Goal: Transaction & Acquisition: Purchase product/service

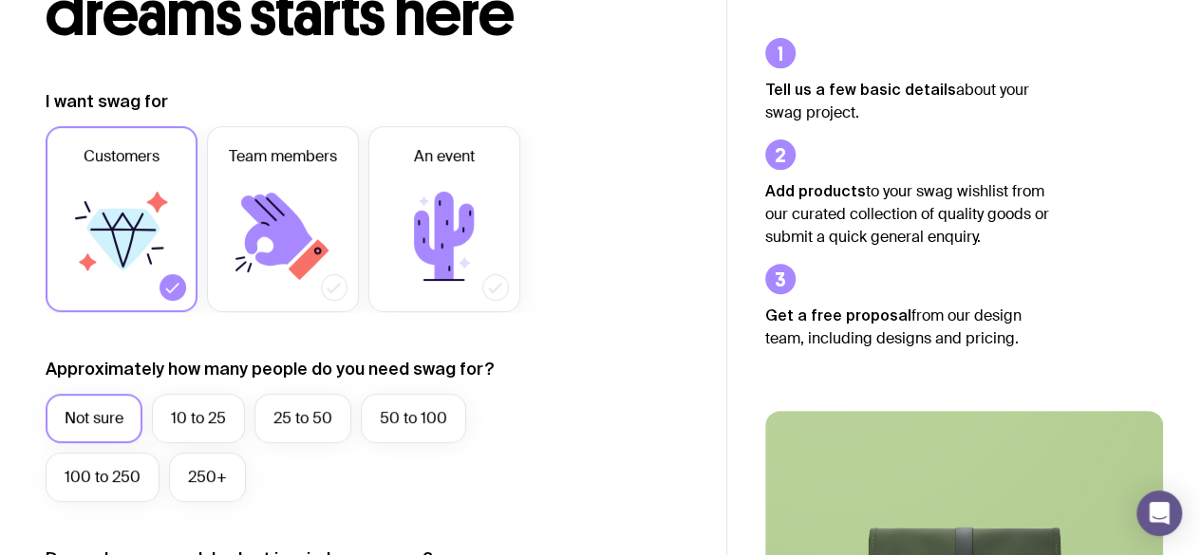
scroll to position [201, 0]
click at [209, 426] on label "10 to 25" at bounding box center [198, 417] width 93 height 49
click at [0, 0] on input "10 to 25" at bounding box center [0, 0] width 0 height 0
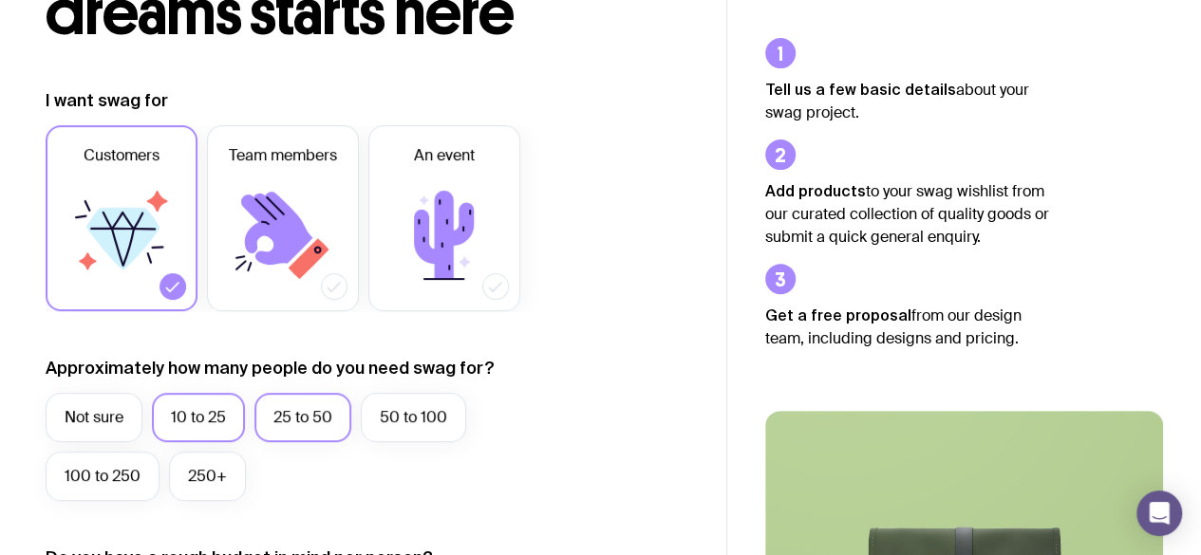
drag, startPoint x: 296, startPoint y: 427, endPoint x: 279, endPoint y: 438, distance: 20.0
click at [279, 438] on label "25 to 50" at bounding box center [302, 417] width 97 height 49
click at [0, 0] on input "25 to 50" at bounding box center [0, 0] width 0 height 0
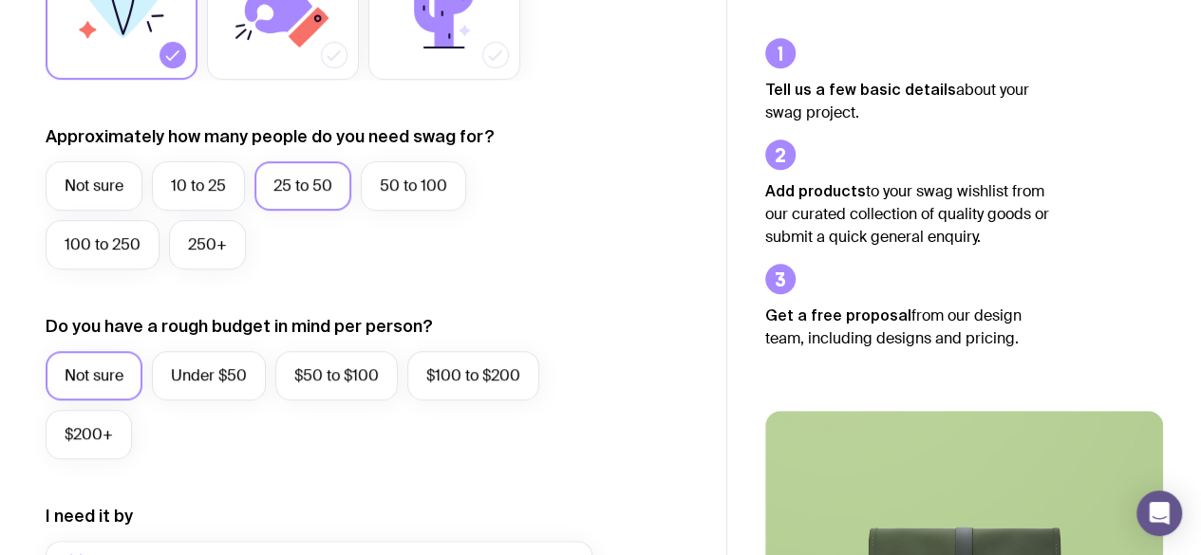
scroll to position [437, 0]
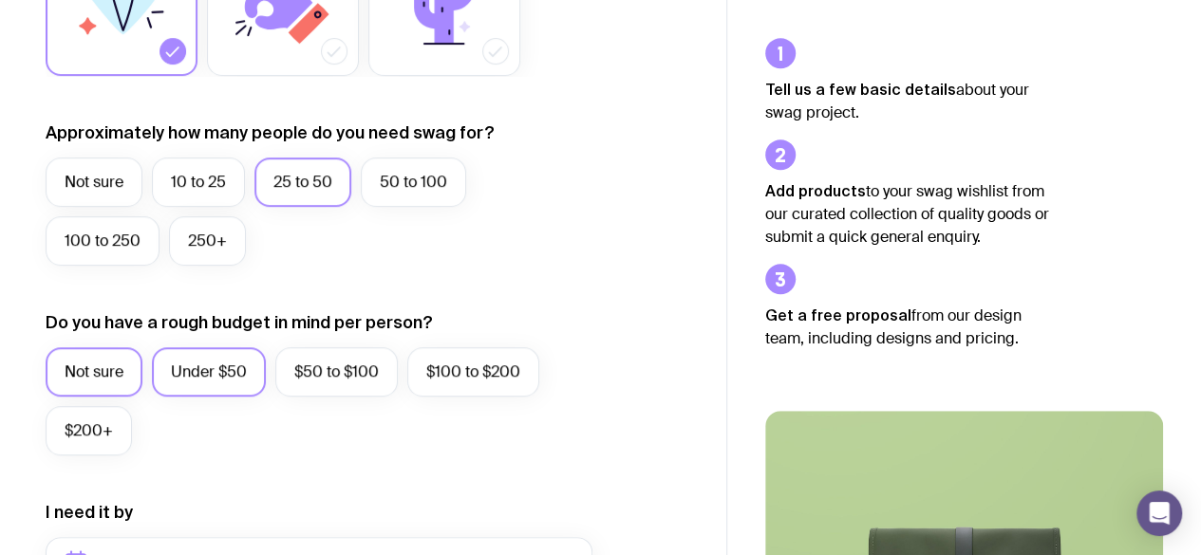
click at [216, 385] on label "Under $50" at bounding box center [209, 371] width 114 height 49
click at [0, 0] on input "Under $50" at bounding box center [0, 0] width 0 height 0
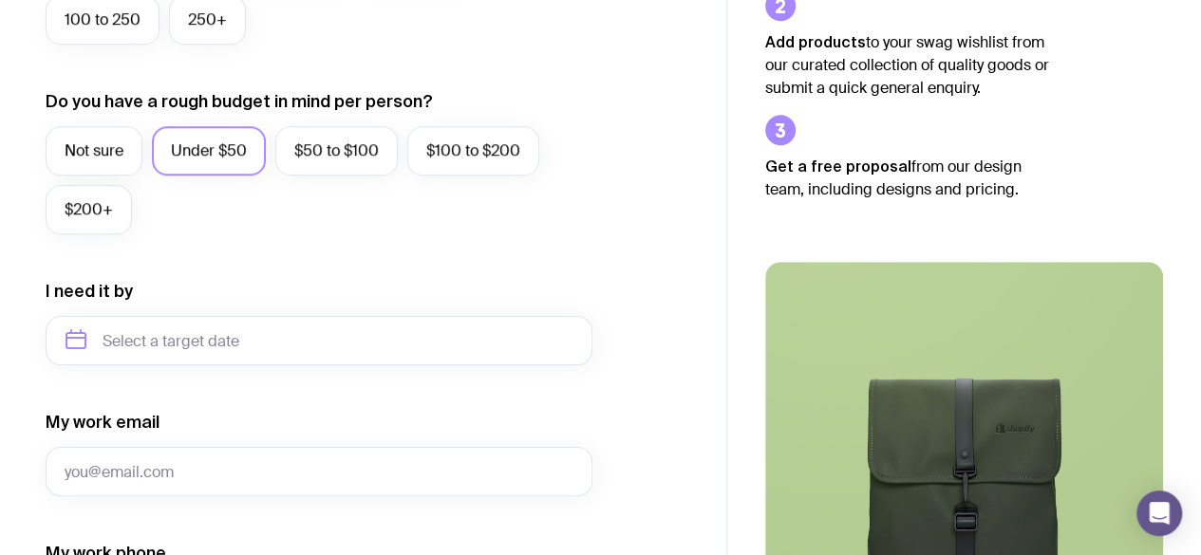
scroll to position [659, 0]
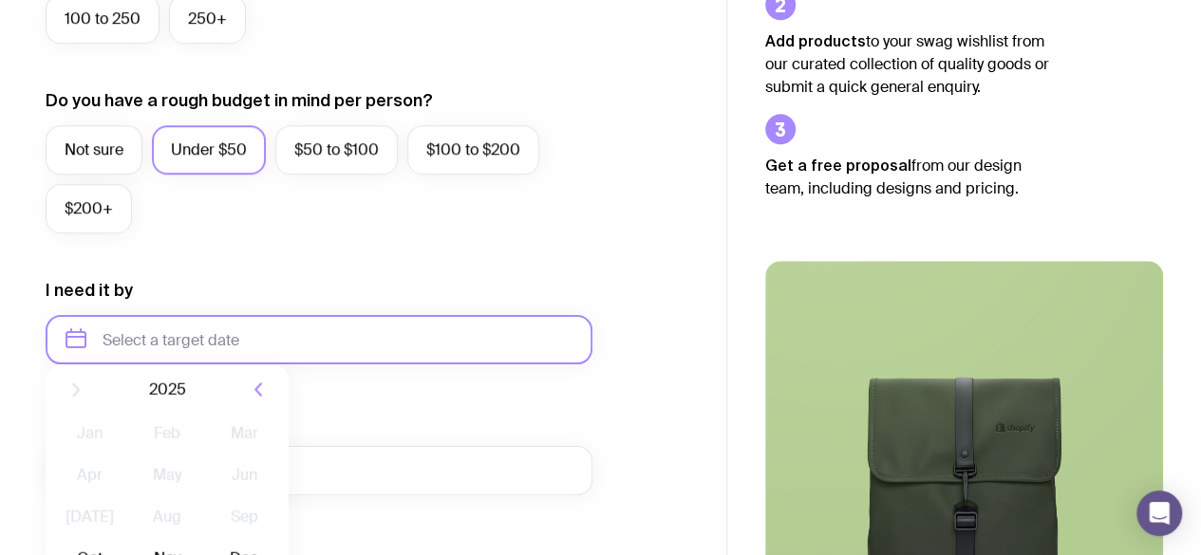
click at [364, 340] on input "text" at bounding box center [319, 339] width 547 height 49
click at [169, 403] on span "2025" at bounding box center [167, 404] width 37 height 23
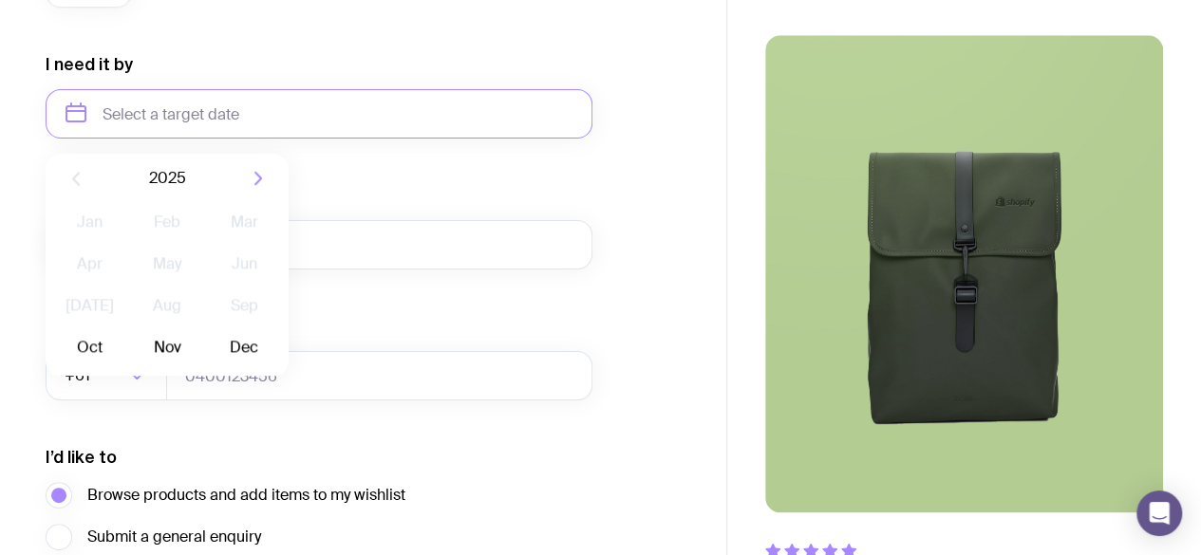
scroll to position [886, 0]
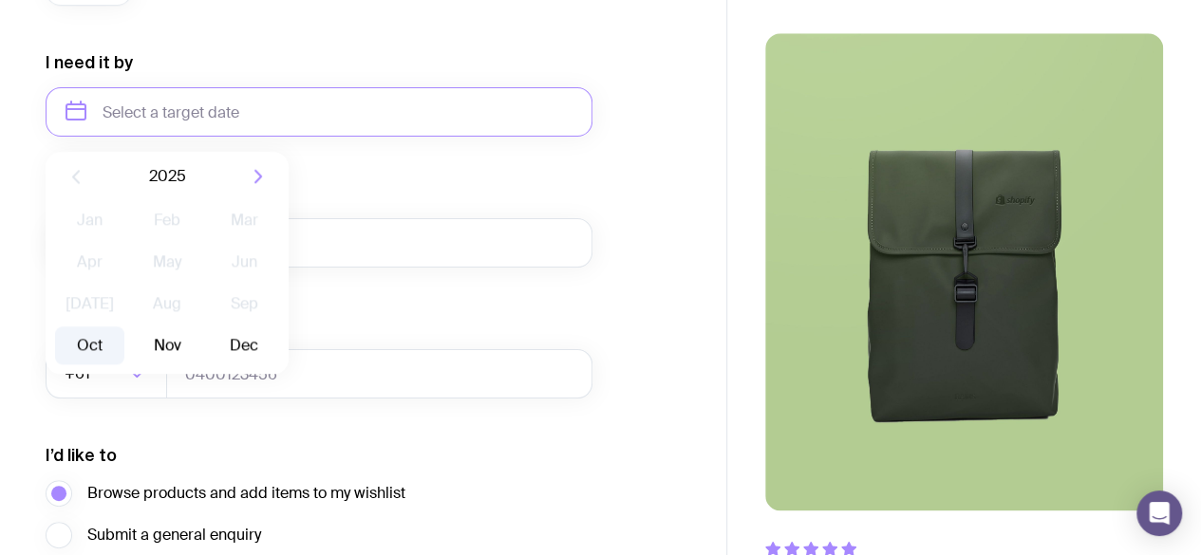
click at [108, 345] on button "Oct" at bounding box center [89, 345] width 69 height 38
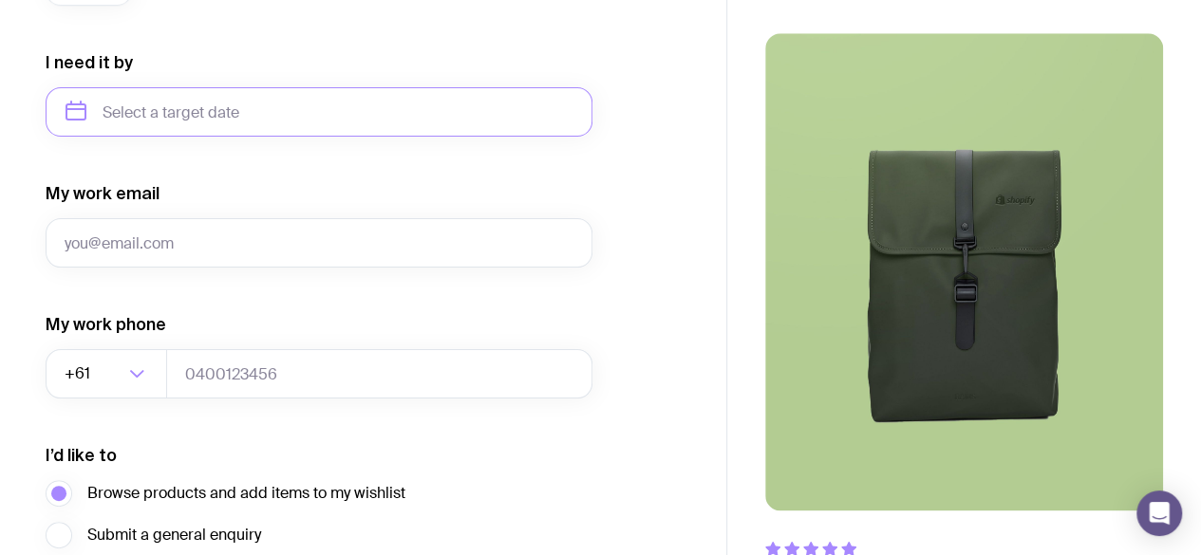
type input "[DATE]"
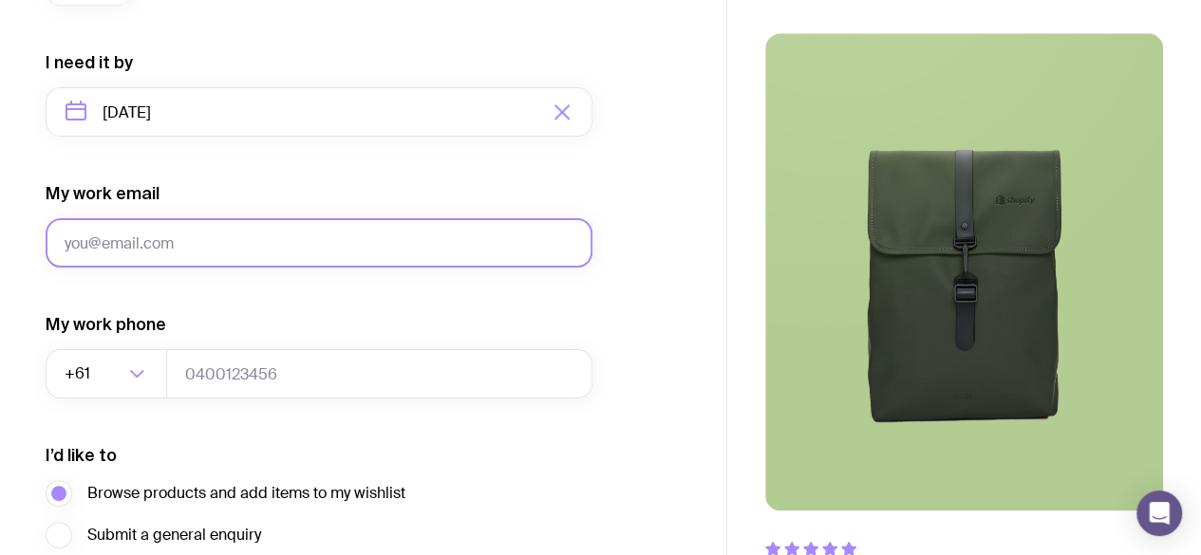
click at [165, 233] on input "My work email" at bounding box center [319, 242] width 547 height 49
drag, startPoint x: 326, startPoint y: 244, endPoint x: 76, endPoint y: 242, distance: 250.6
click at [76, 242] on input "[EMAIL_ADDRESS][DOMAIN_NAME]" at bounding box center [319, 242] width 547 height 49
type input "j"
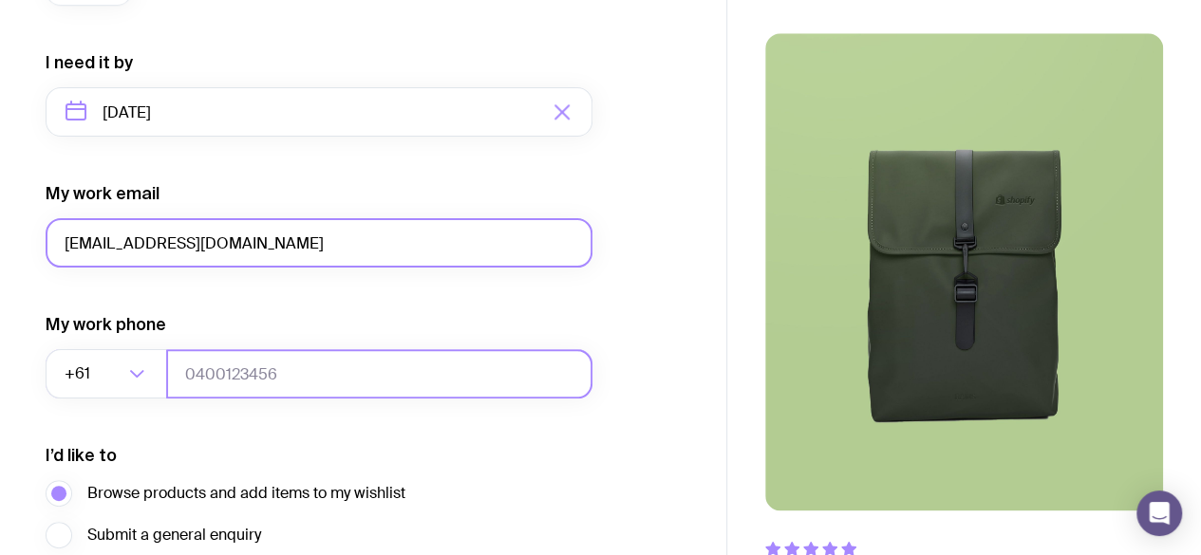
type input "[EMAIL_ADDRESS][DOMAIN_NAME]"
click at [261, 377] on input "tel" at bounding box center [379, 373] width 426 height 49
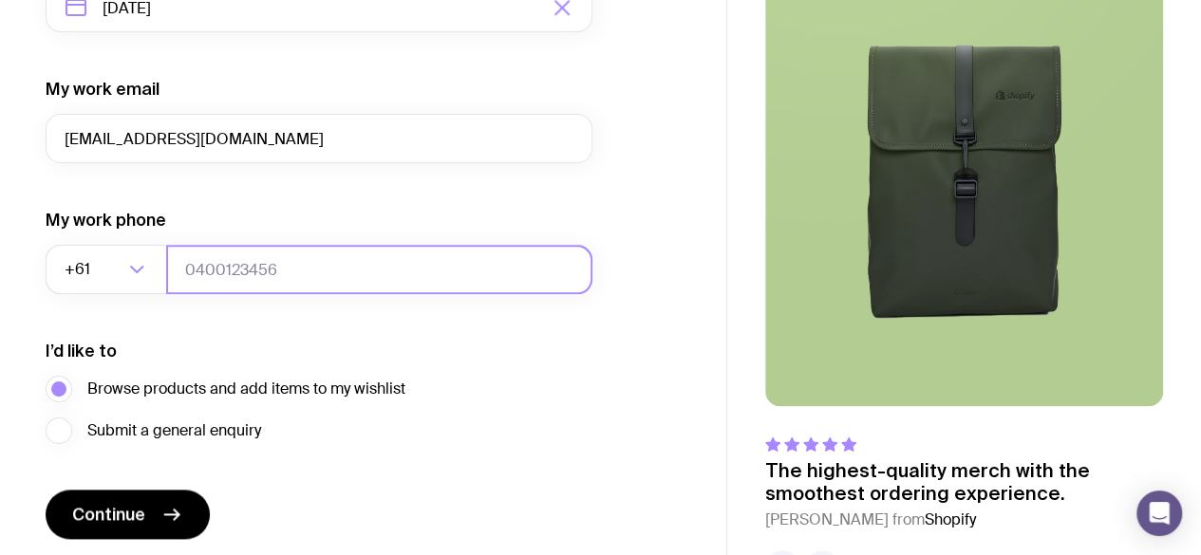
scroll to position [992, 0]
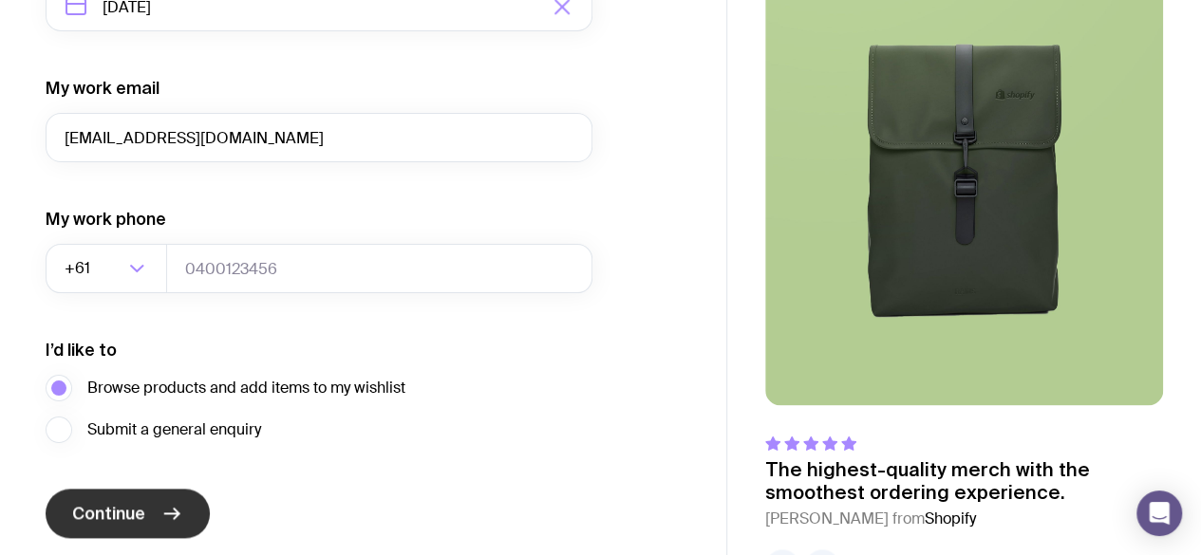
click at [159, 521] on button "Continue" at bounding box center [128, 513] width 164 height 49
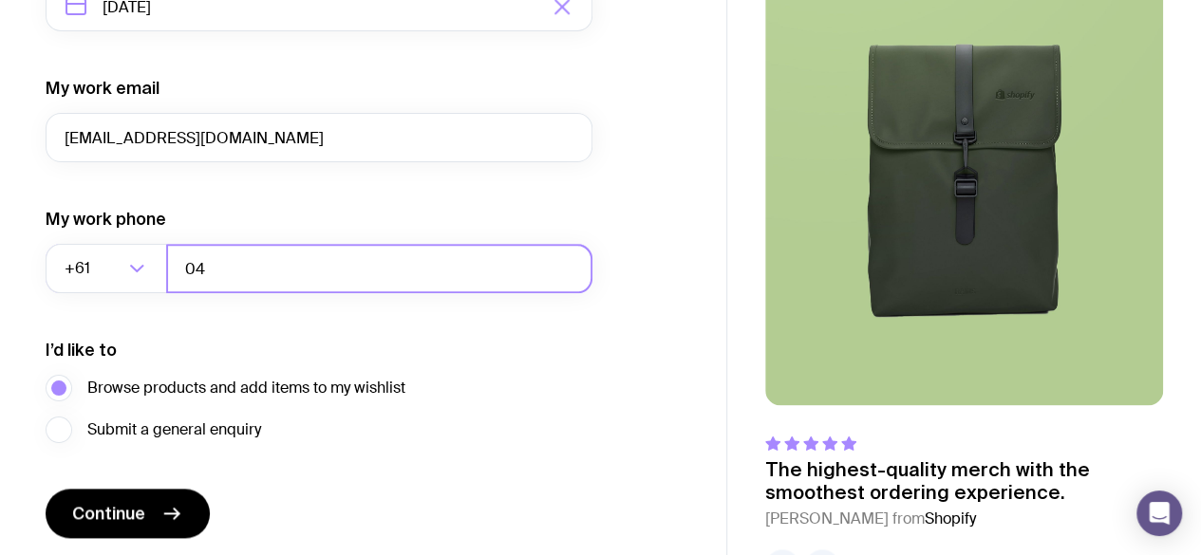
type input "0"
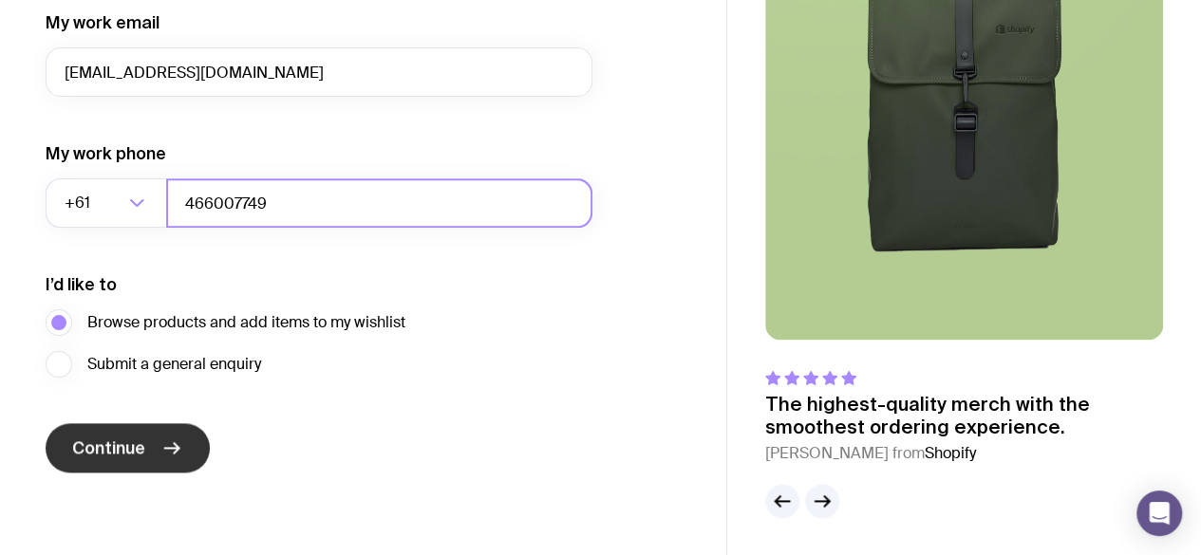
type input "466007749"
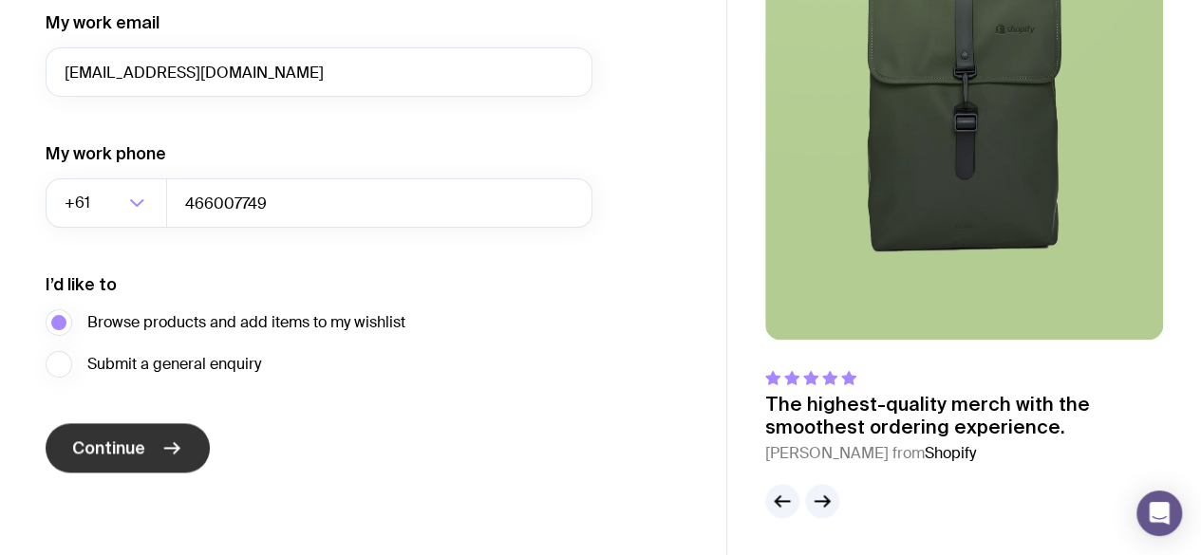
click at [154, 457] on button "Continue" at bounding box center [128, 447] width 164 height 49
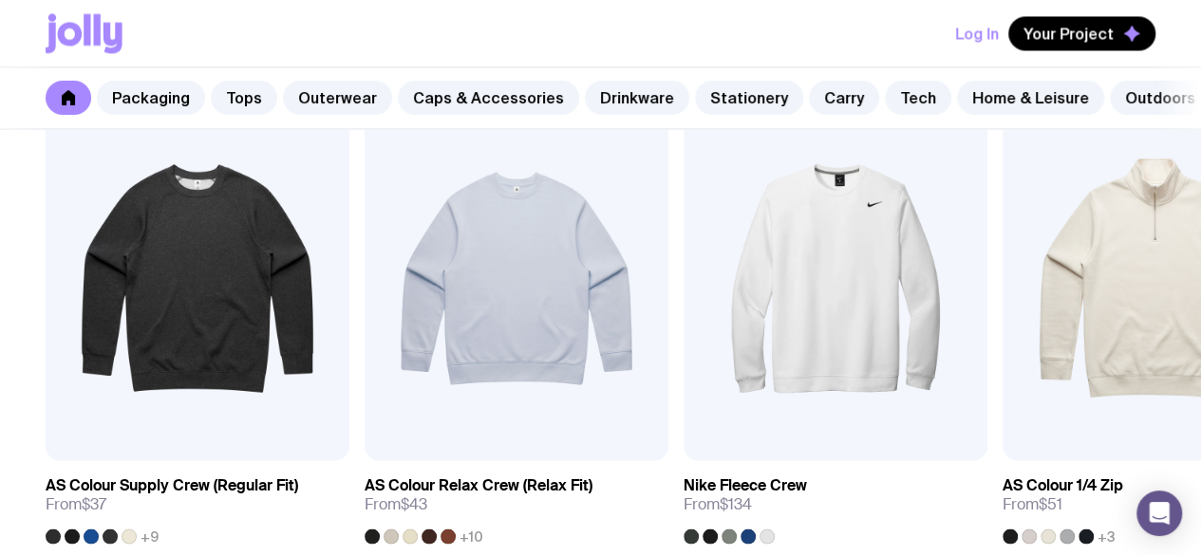
scroll to position [1892, 0]
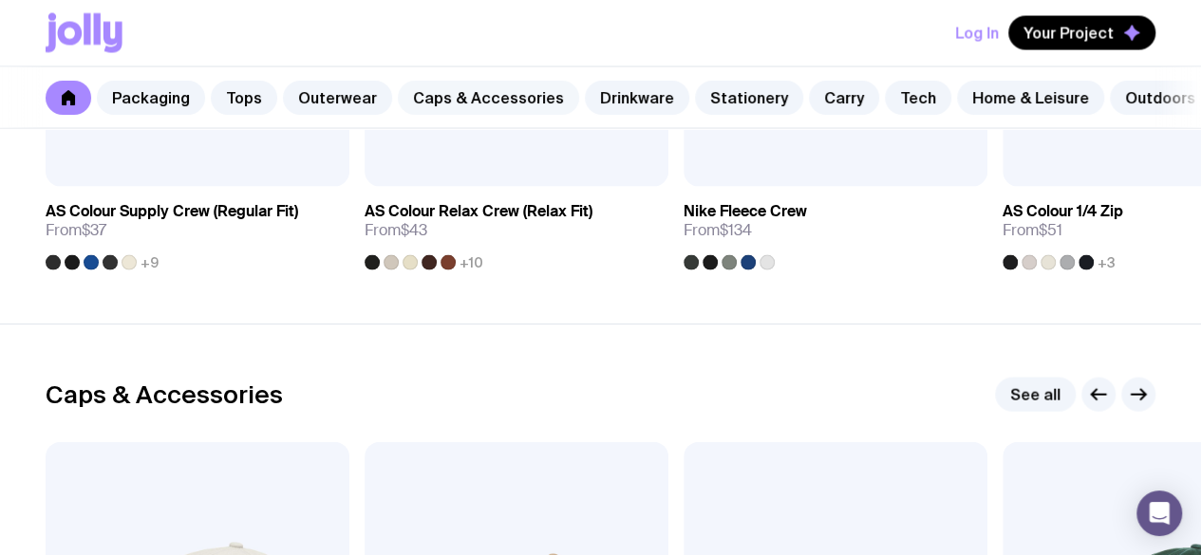
click at [433, 107] on link "Caps & Accessories" at bounding box center [488, 98] width 181 height 34
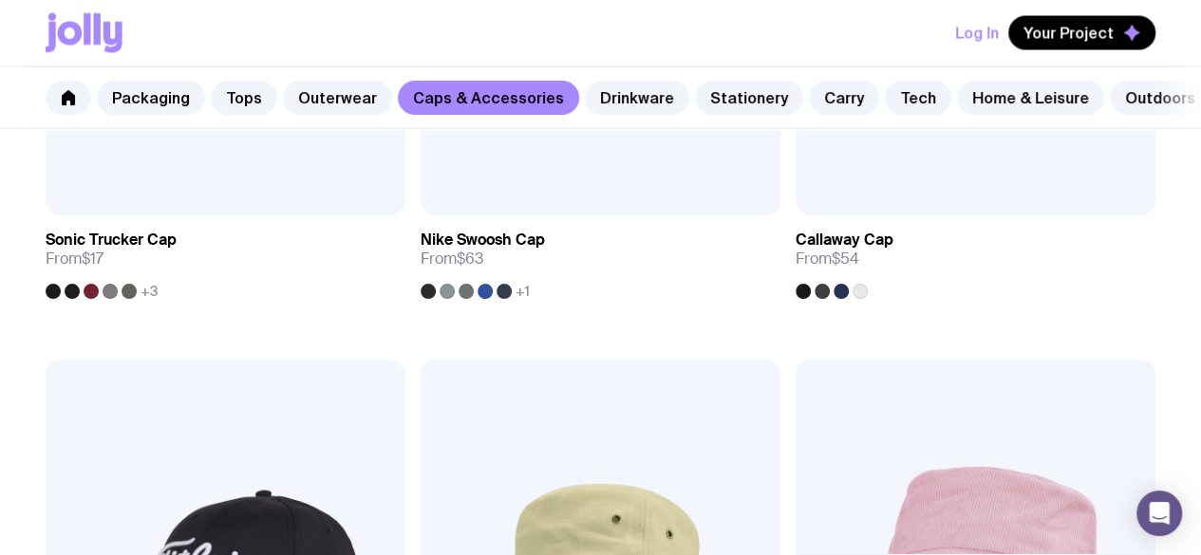
scroll to position [1863, 0]
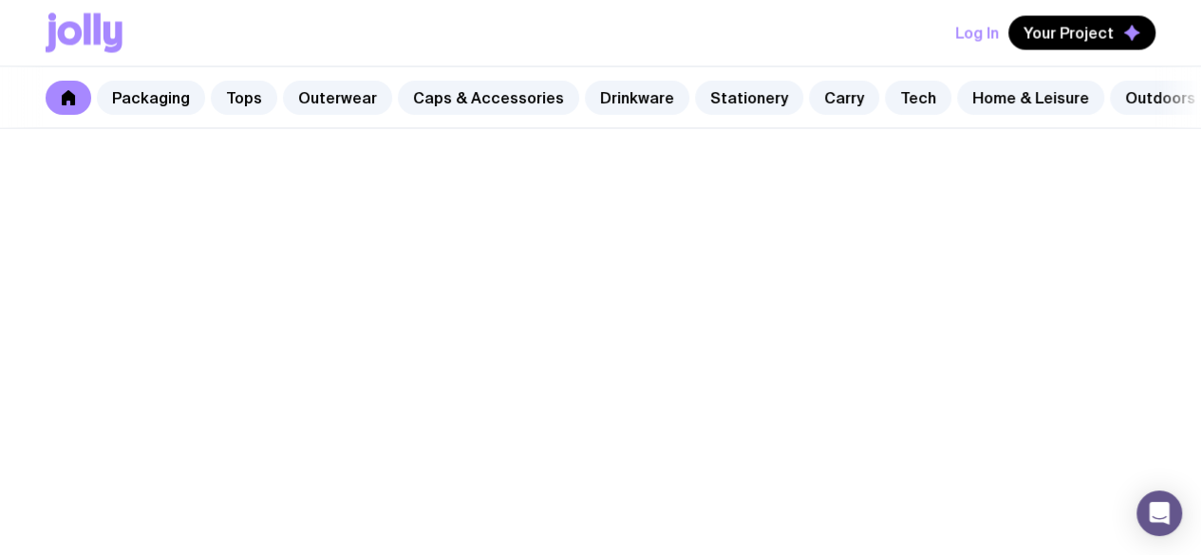
scroll to position [1892, 0]
